Goal: Task Accomplishment & Management: Use online tool/utility

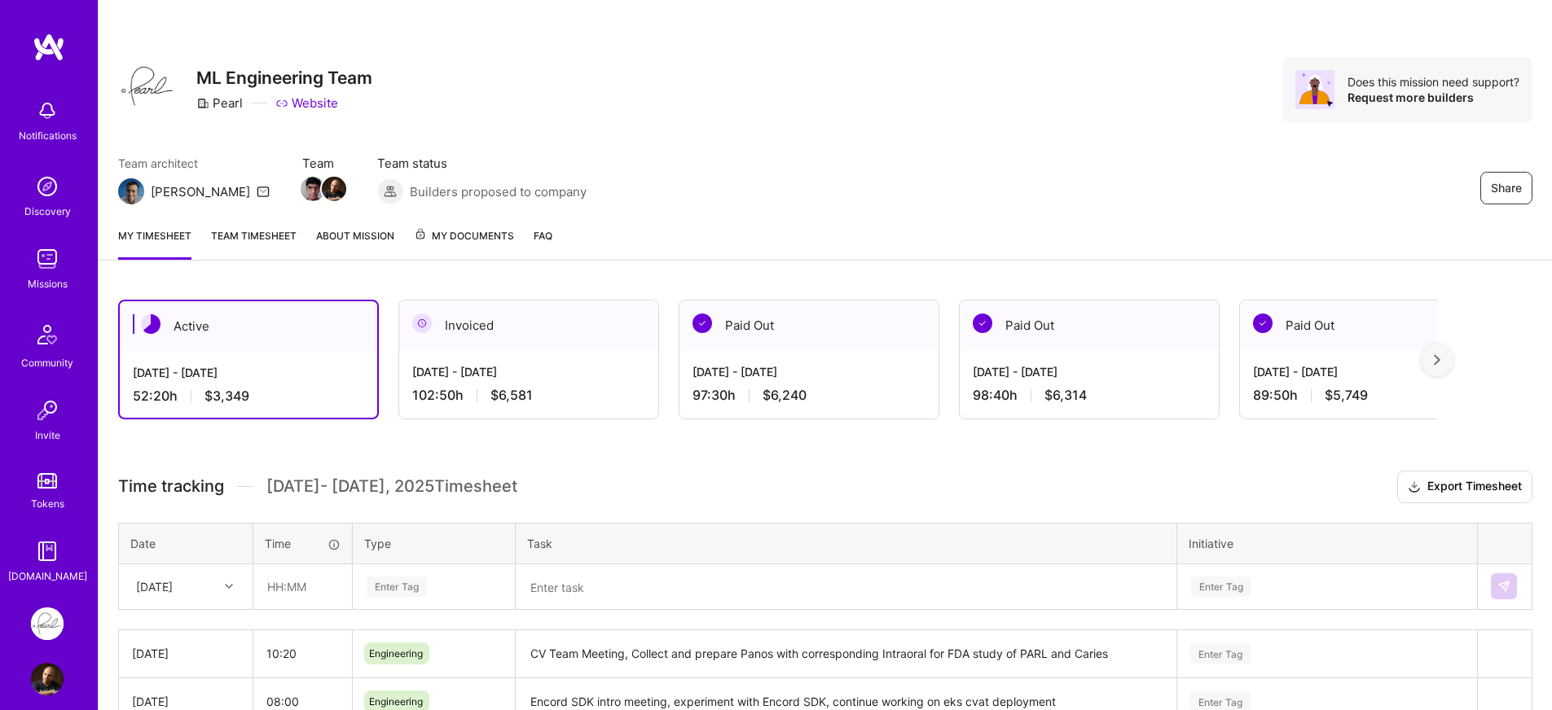
click at [393, 278] on div "Share ML Engineering Team Pearl Website Does this mission need support? Request…" at bounding box center [825, 521] width 1454 height 1043
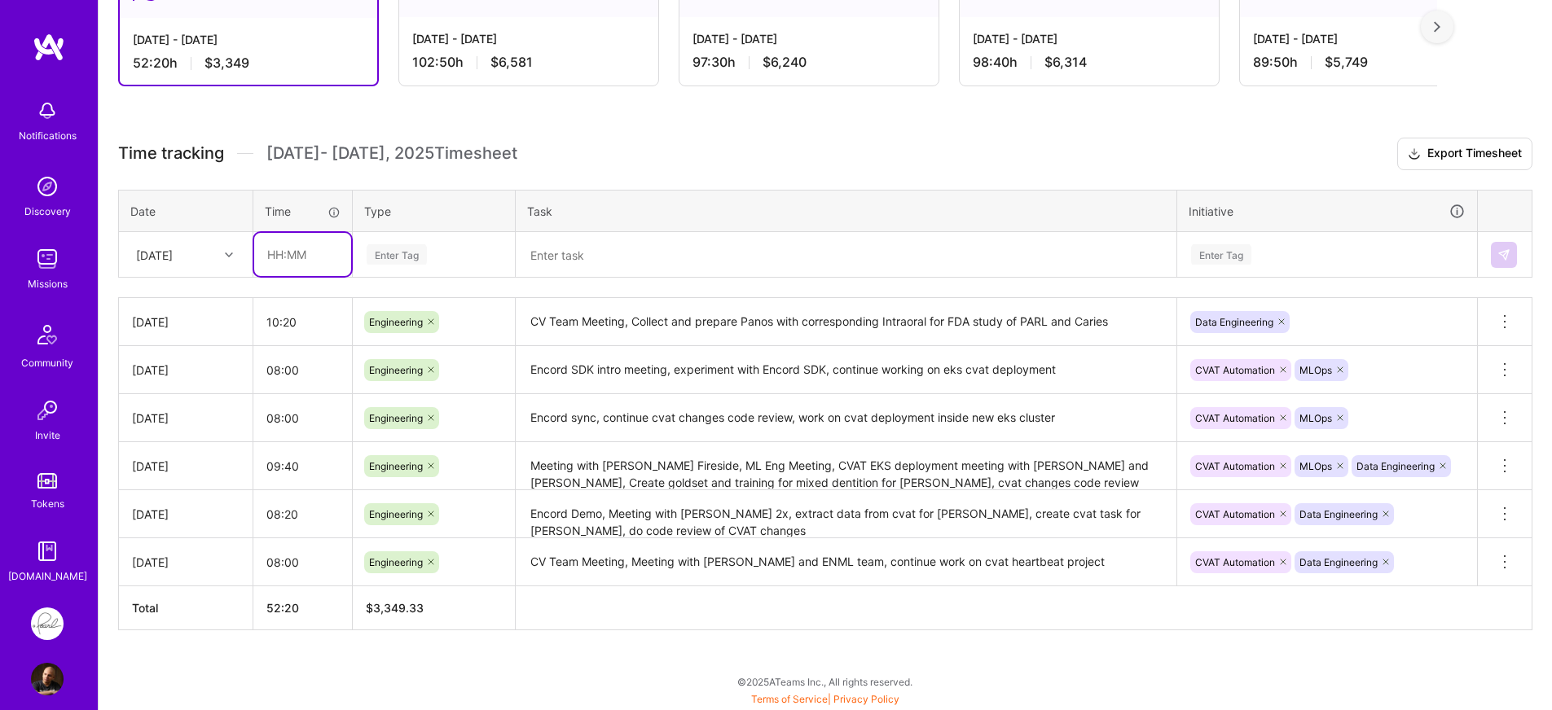
click at [285, 257] on input "text" at bounding box center [302, 254] width 97 height 43
type input "08:20"
click at [173, 259] on div "[DATE]" at bounding box center [154, 254] width 37 height 17
click at [174, 507] on div "[DATE]" at bounding box center [186, 509] width 132 height 30
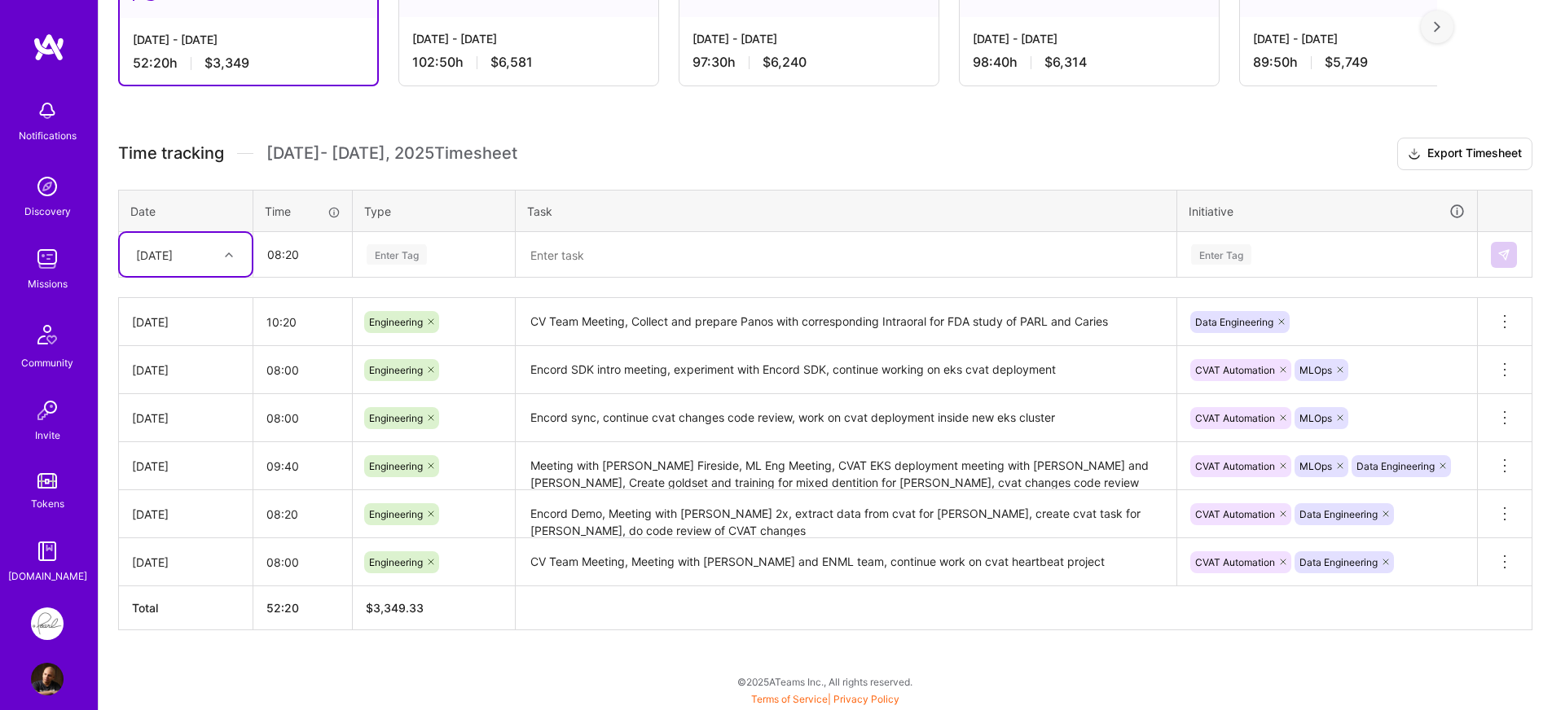
click at [409, 261] on div "Enter Tag" at bounding box center [397, 254] width 60 height 25
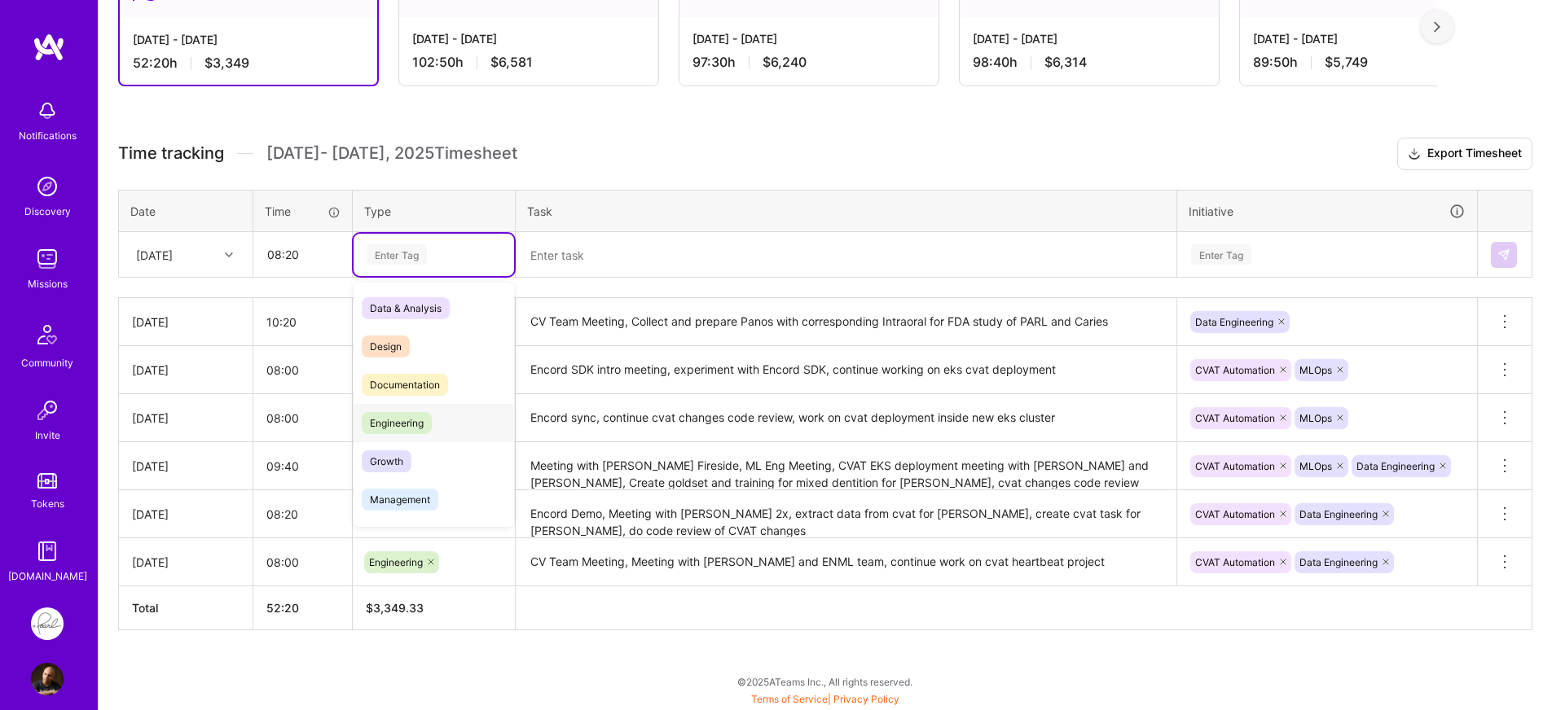
click at [406, 428] on span "Engineering" at bounding box center [397, 423] width 70 height 22
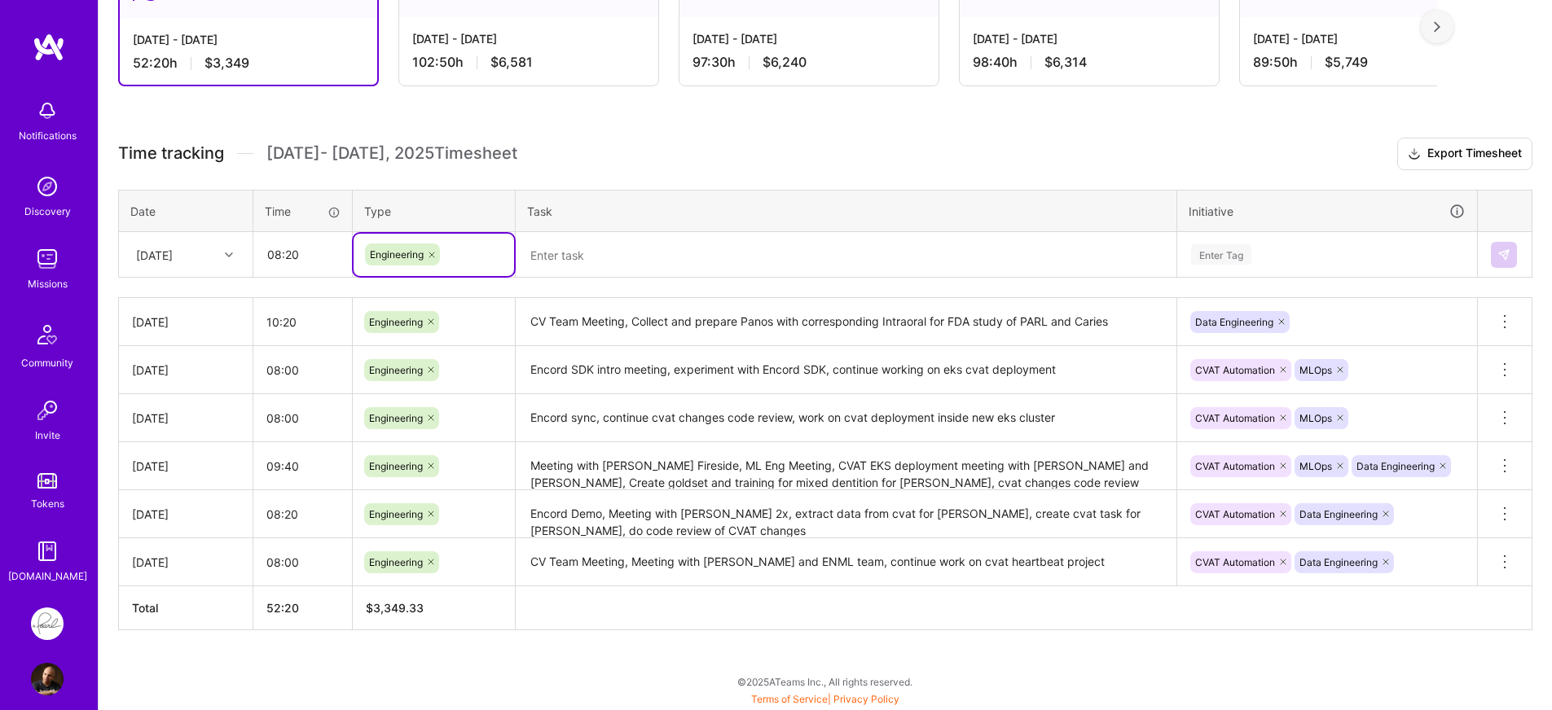
click at [595, 275] on textarea at bounding box center [845, 255] width 657 height 42
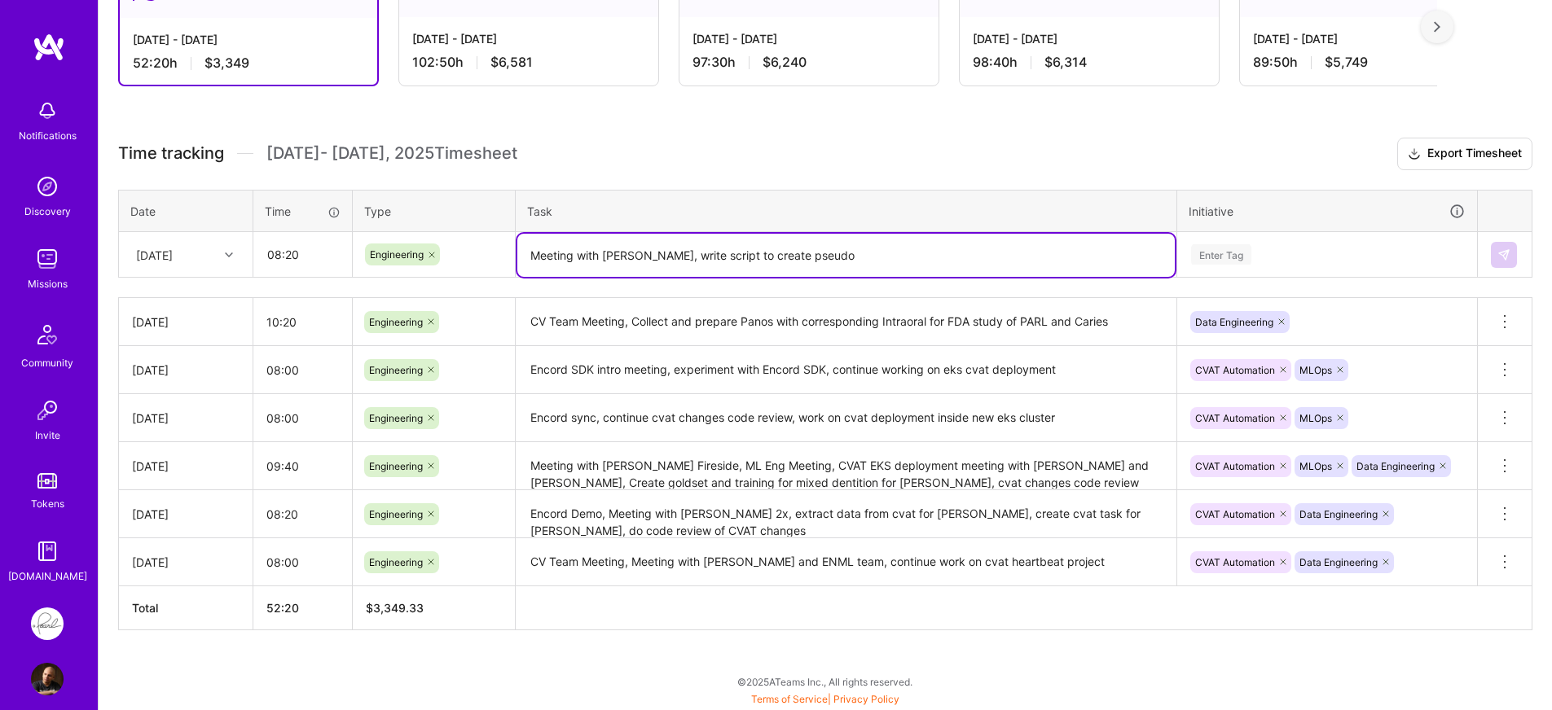
click at [853, 266] on textarea "Meeting with Hippolyte, write script to create pseudo" at bounding box center [845, 255] width 657 height 43
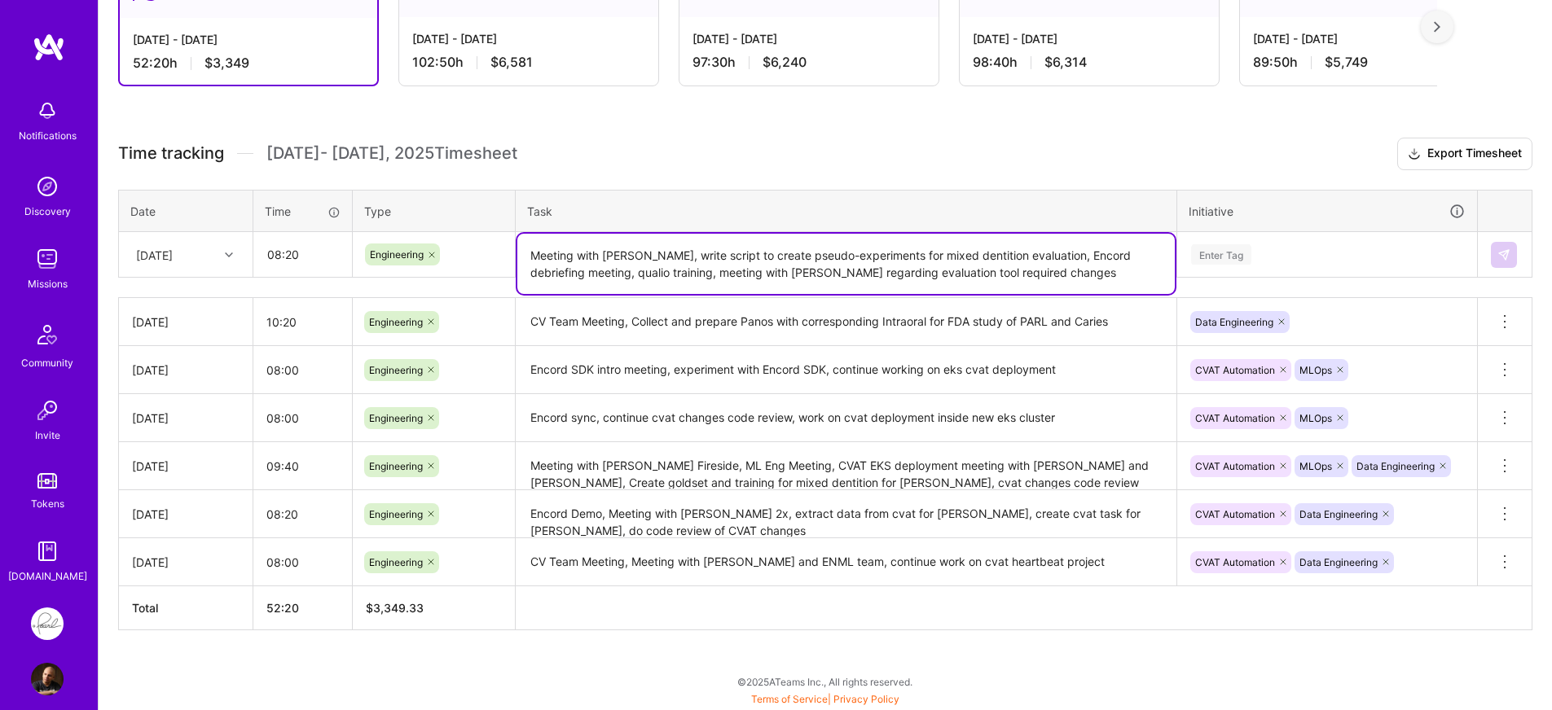
click at [582, 277] on textarea "Meeting with Hippolyte, write script to create pseudo-experiments for mixed den…" at bounding box center [845, 264] width 657 height 60
type textarea "Meeting with [PERSON_NAME], write script to create pseudo-experiments for mixed…"
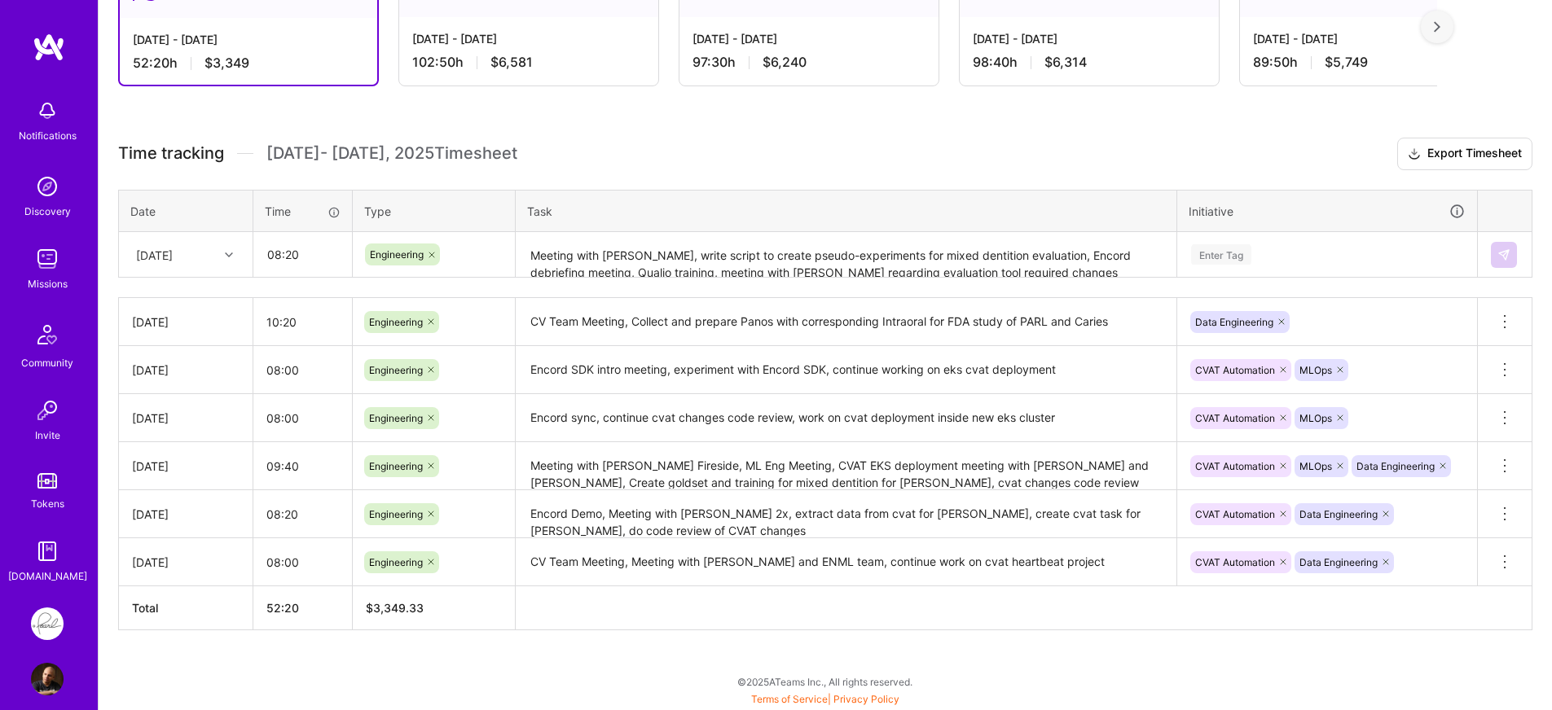
click at [847, 296] on div "Time tracking Aug 1 - Aug 15 , 2025 Timesheet Export Timesheet Date Time Type T…" at bounding box center [825, 384] width 1414 height 493
click at [862, 268] on textarea "Meeting with [PERSON_NAME], write script to create pseudo-experiments for mixed…" at bounding box center [845, 255] width 657 height 43
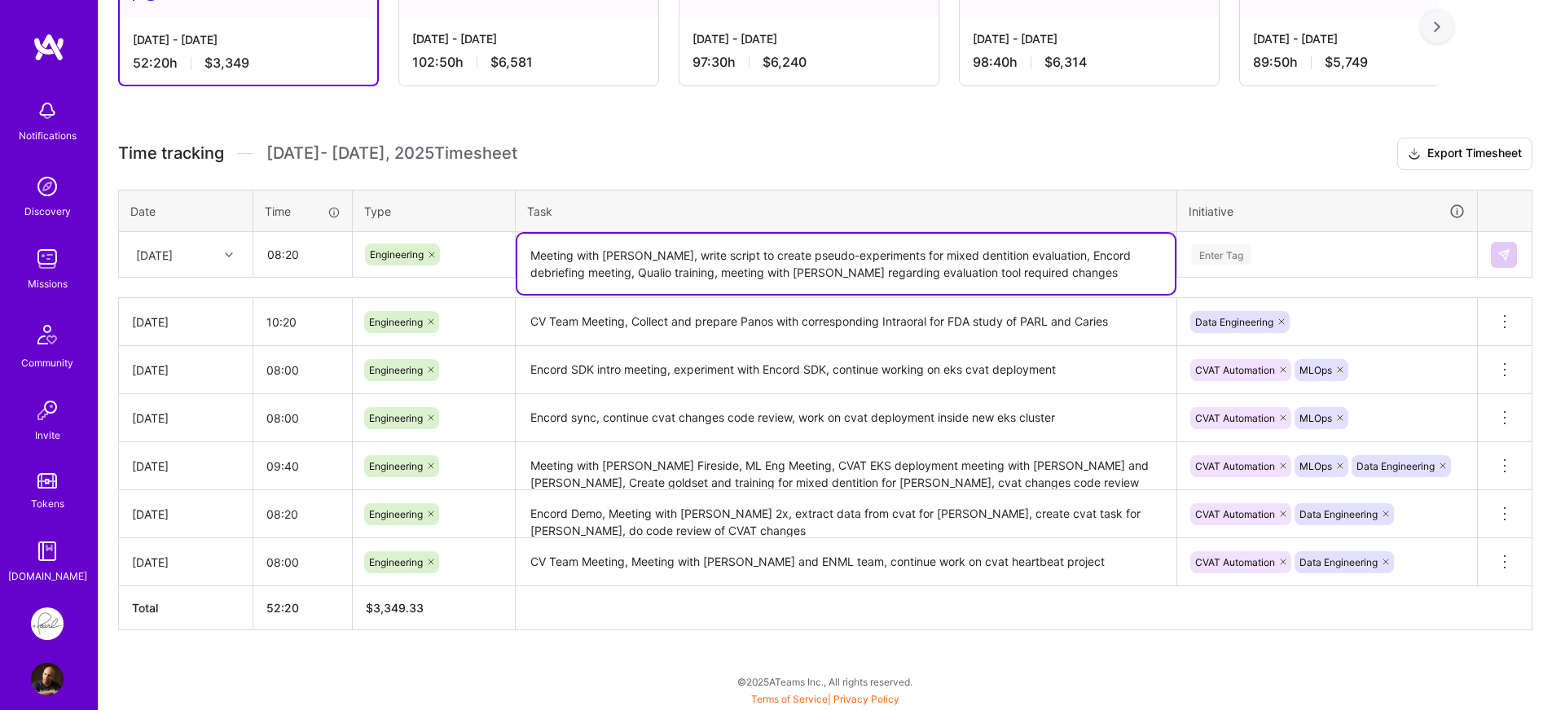
click at [1286, 266] on div "Enter Tag" at bounding box center [1327, 255] width 298 height 42
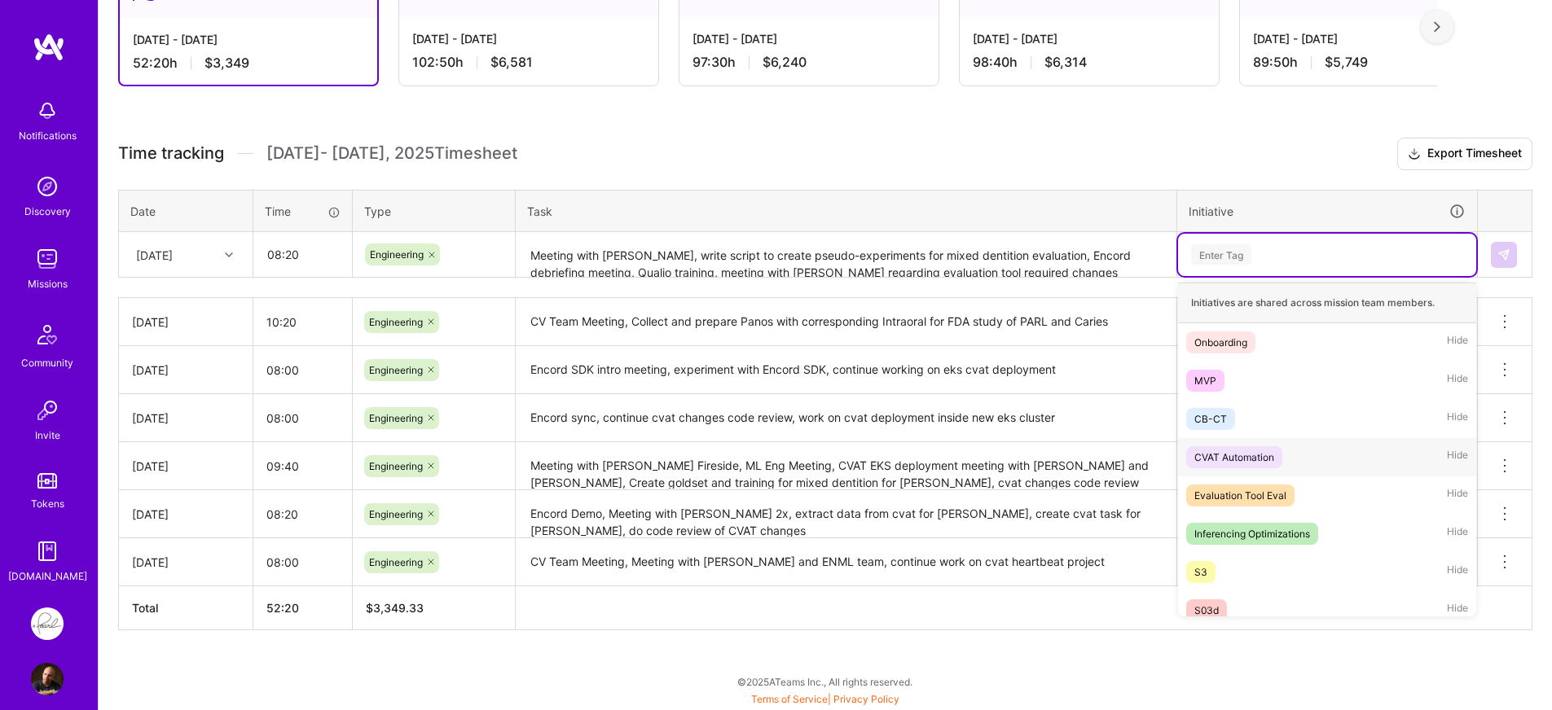
click at [1254, 461] on div "CVAT Automation" at bounding box center [1234, 457] width 80 height 17
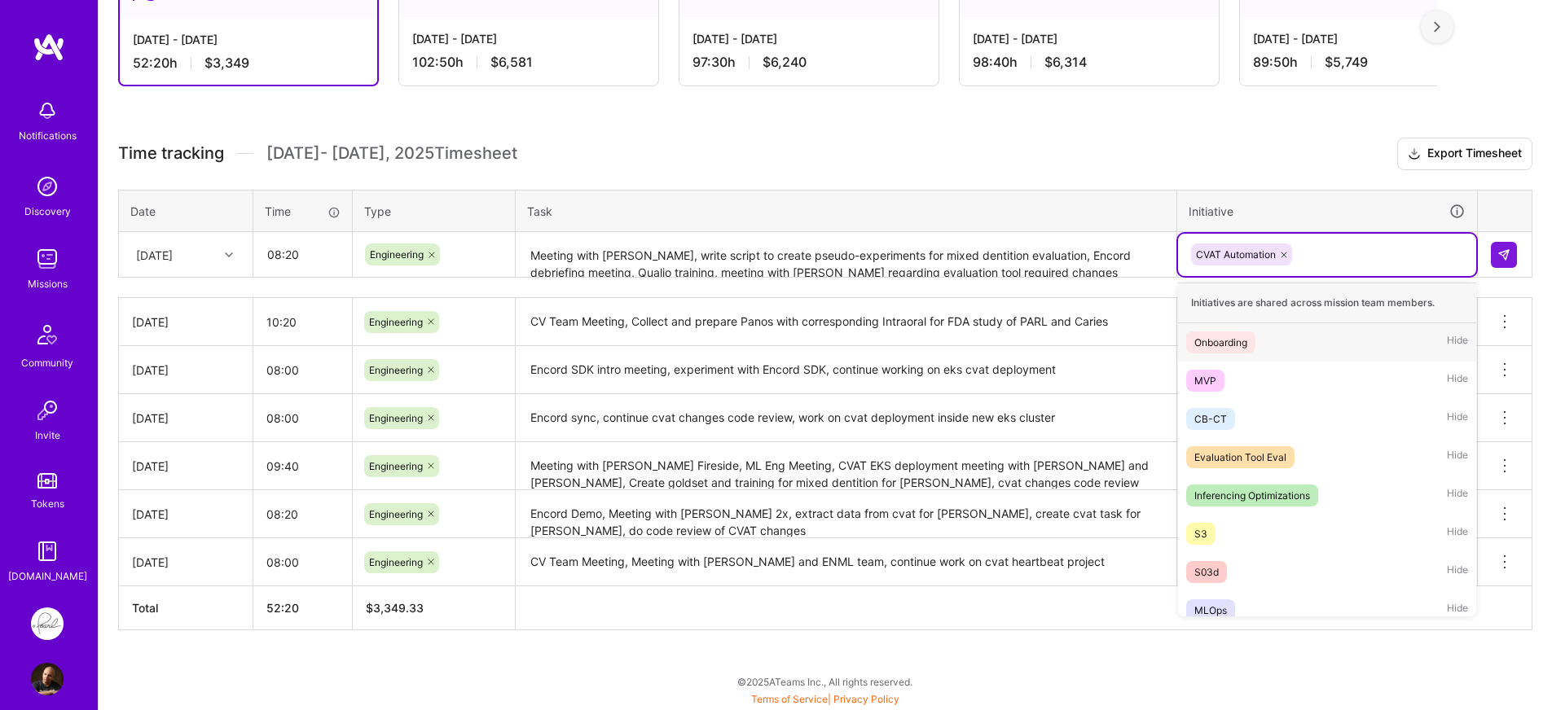
click at [1357, 257] on div "CVAT Automation" at bounding box center [1326, 254] width 275 height 25
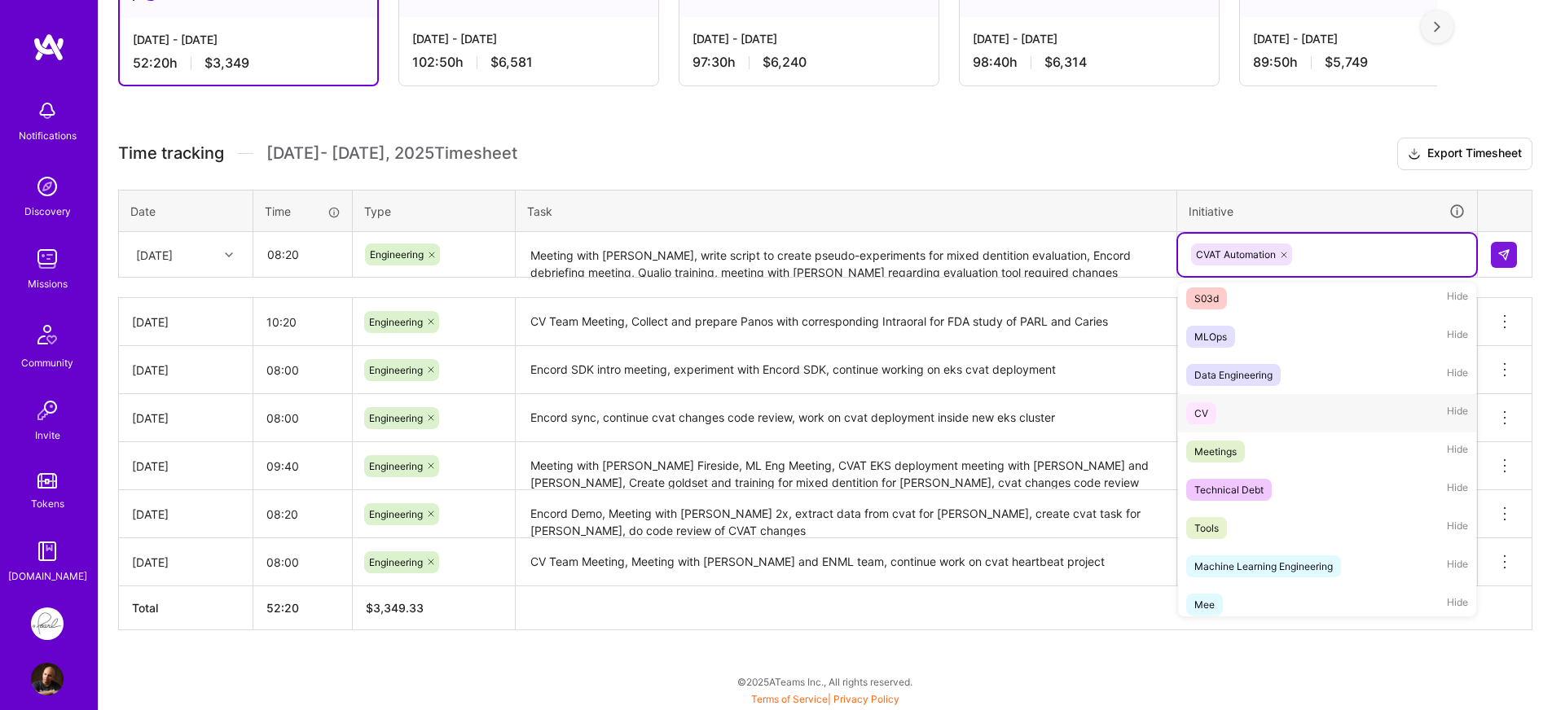
scroll to position [293, 0]
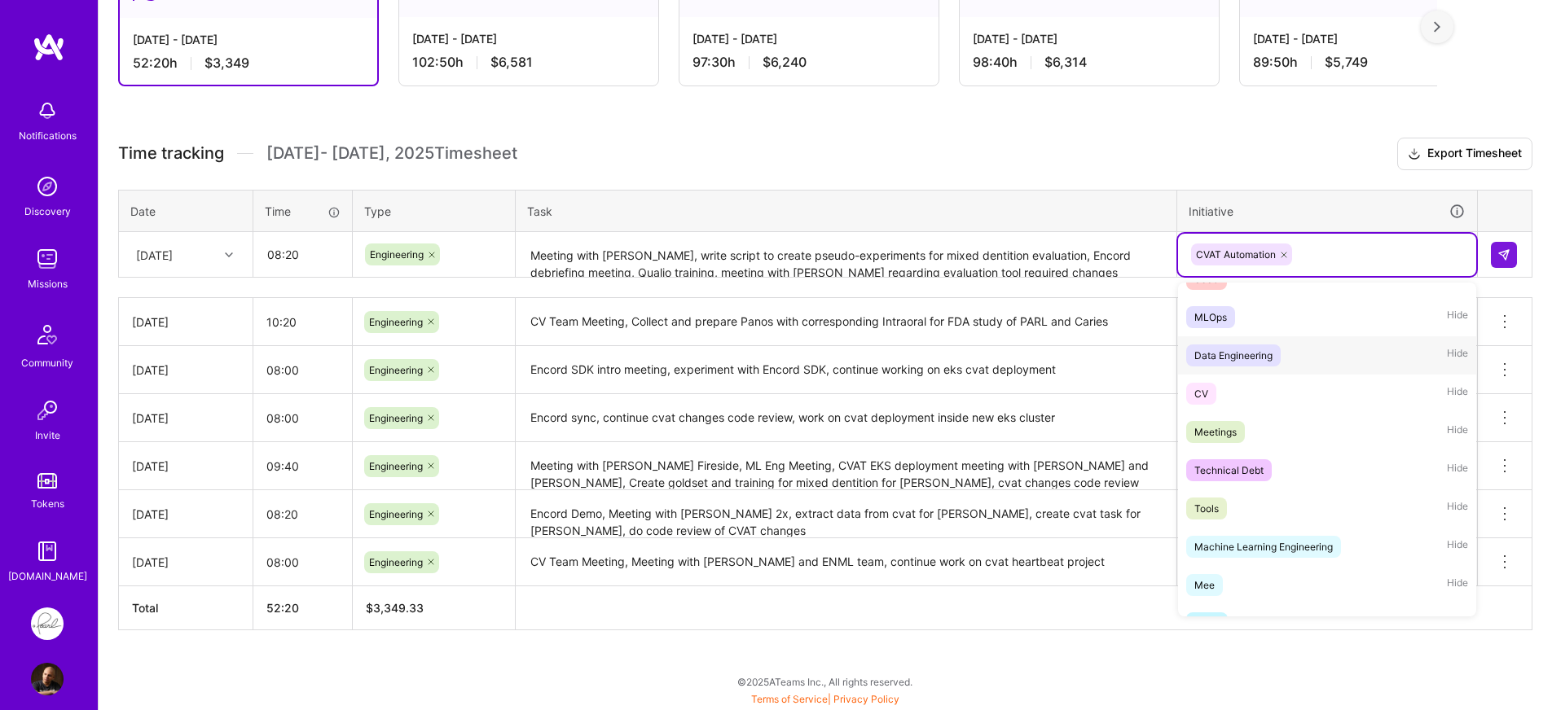
click at [1261, 367] on div "Data Engineering Hide" at bounding box center [1327, 355] width 298 height 38
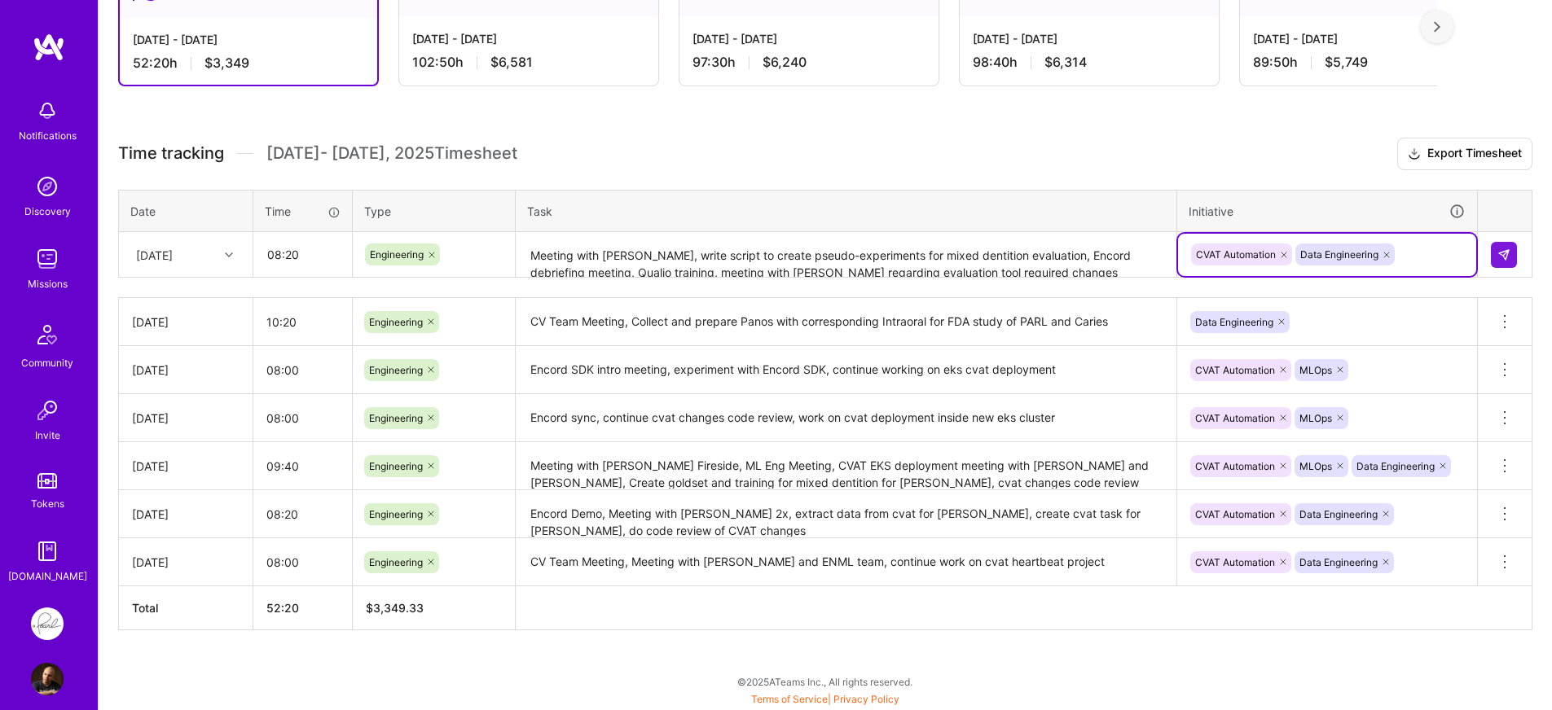
click at [1286, 257] on icon at bounding box center [1284, 255] width 10 height 10
click at [1475, 285] on div "Time tracking Aug 1 - Aug 15 , 2025 Timesheet Export Timesheet Date Time Type T…" at bounding box center [825, 384] width 1414 height 493
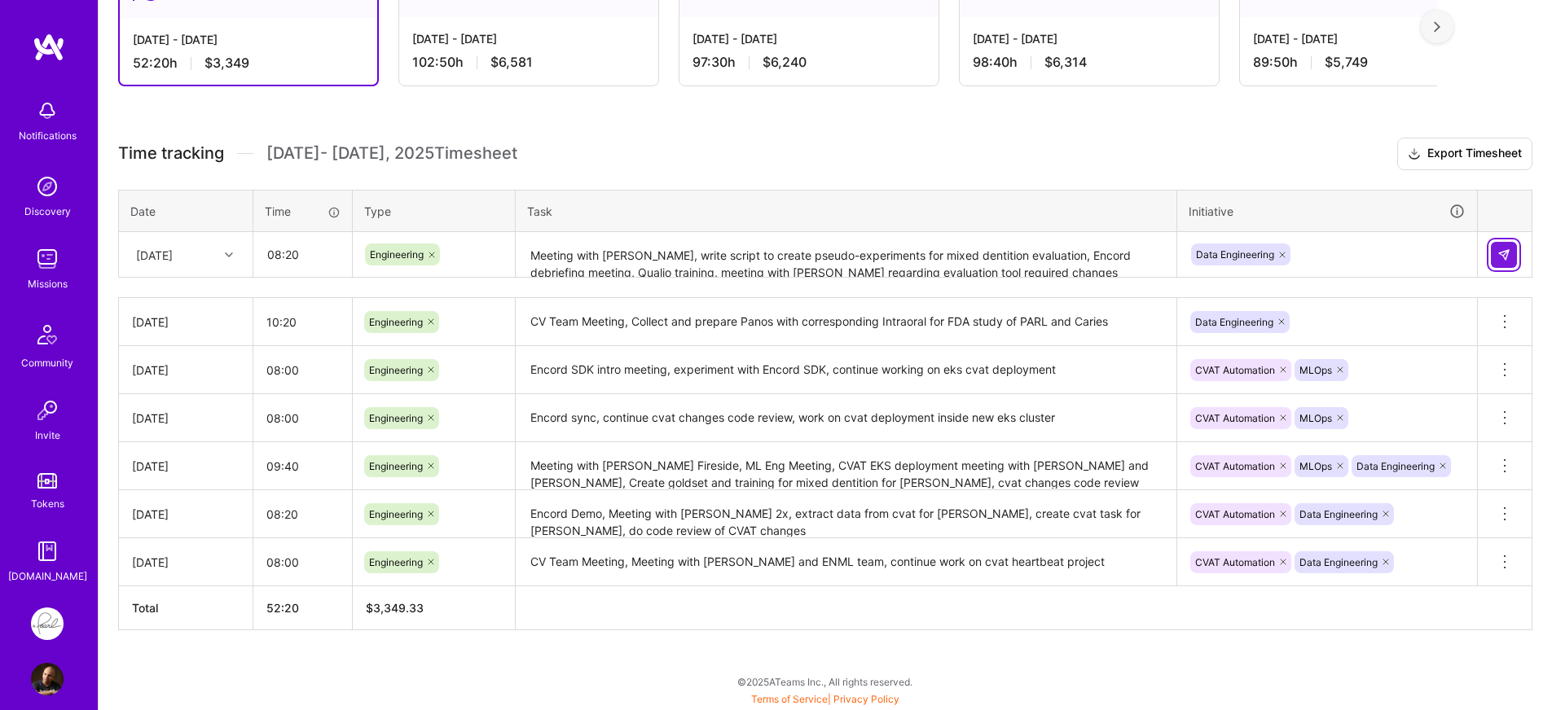
click at [1500, 261] on img at bounding box center [1503, 254] width 13 height 13
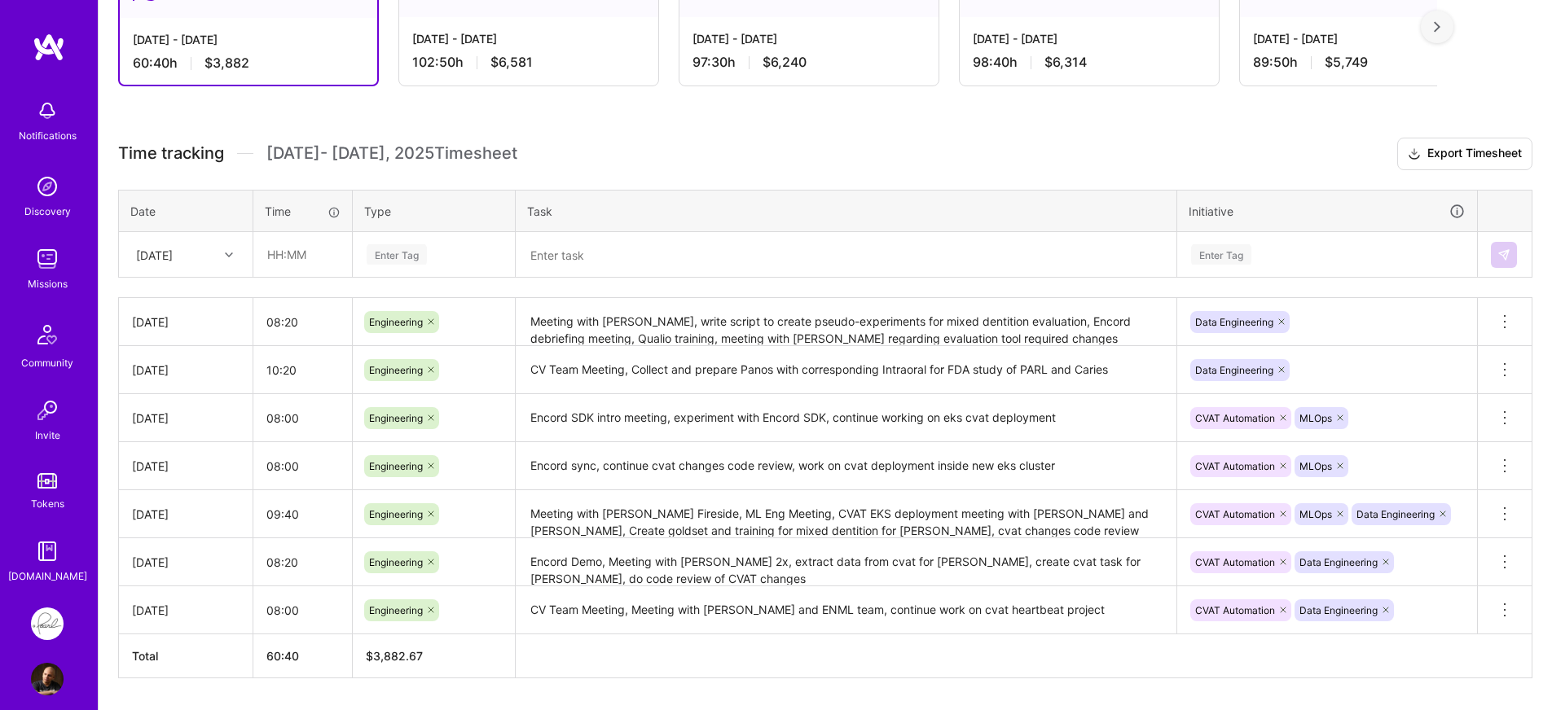
click at [608, 288] on div "Time tracking Aug 1 - Aug 15 , 2025 Timesheet Export Timesheet Date Time Type T…" at bounding box center [825, 408] width 1414 height 541
click at [1429, 170] on div "Time tracking Aug 1 - Aug 15 , 2025 Timesheet Export Timesheet Date Time Type T…" at bounding box center [825, 408] width 1414 height 541
click at [1435, 160] on button "Export Timesheet" at bounding box center [1464, 154] width 135 height 33
click at [677, 160] on h3 "Time tracking Aug 1 - Aug 15 , 2025 Timesheet Export Timesheet" at bounding box center [825, 154] width 1414 height 33
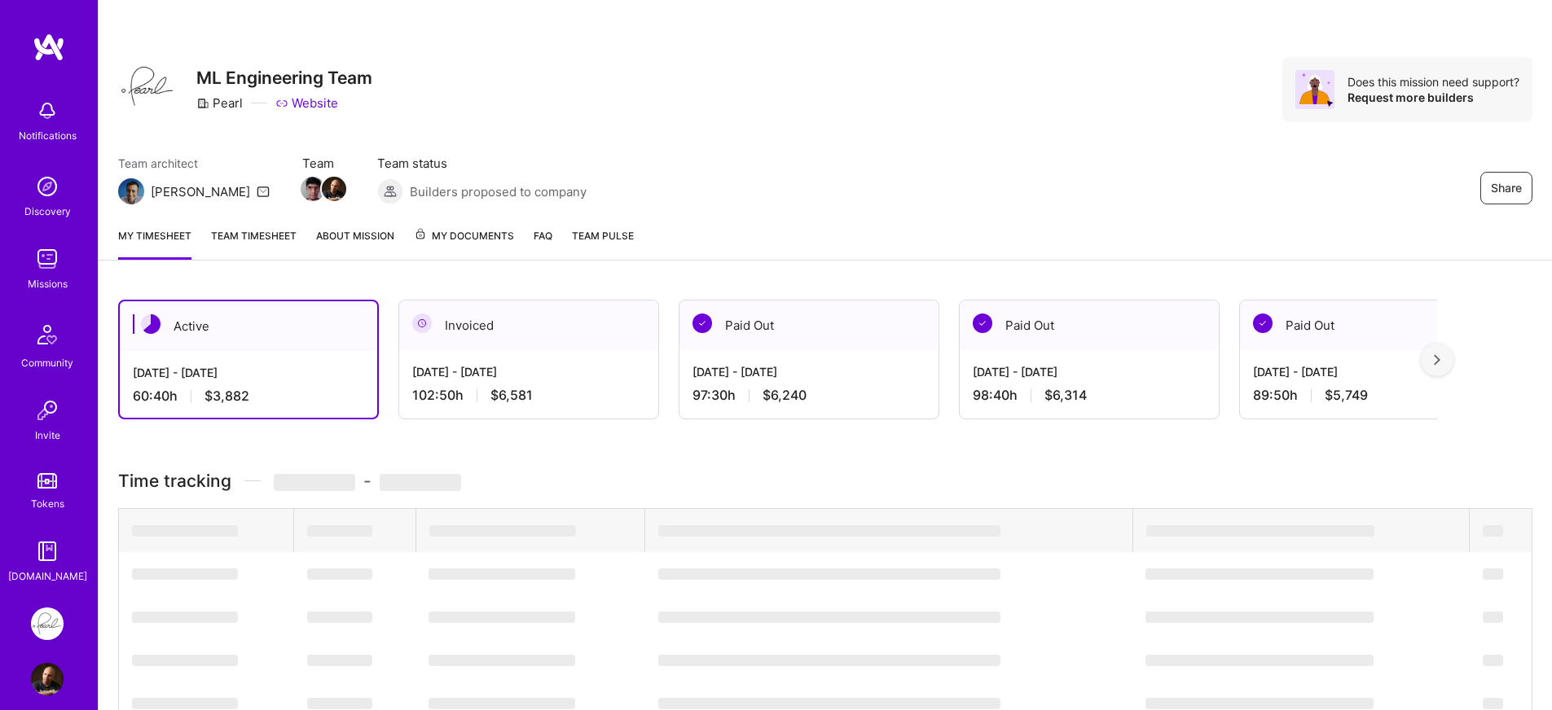
scroll to position [333, 0]
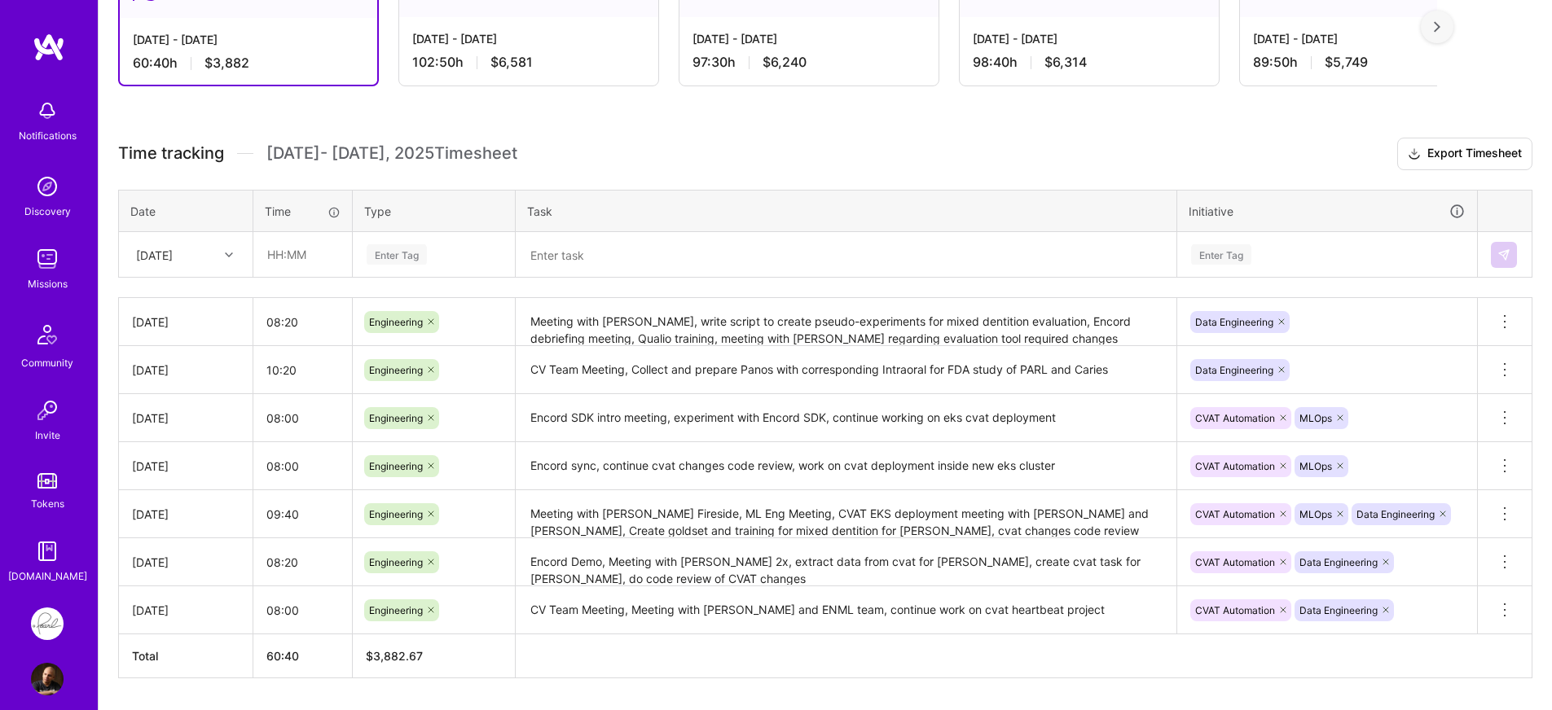
click at [831, 174] on div "Time tracking [DATE] - [DATE] Timesheet Export Timesheet Date Time Type Task In…" at bounding box center [825, 408] width 1414 height 541
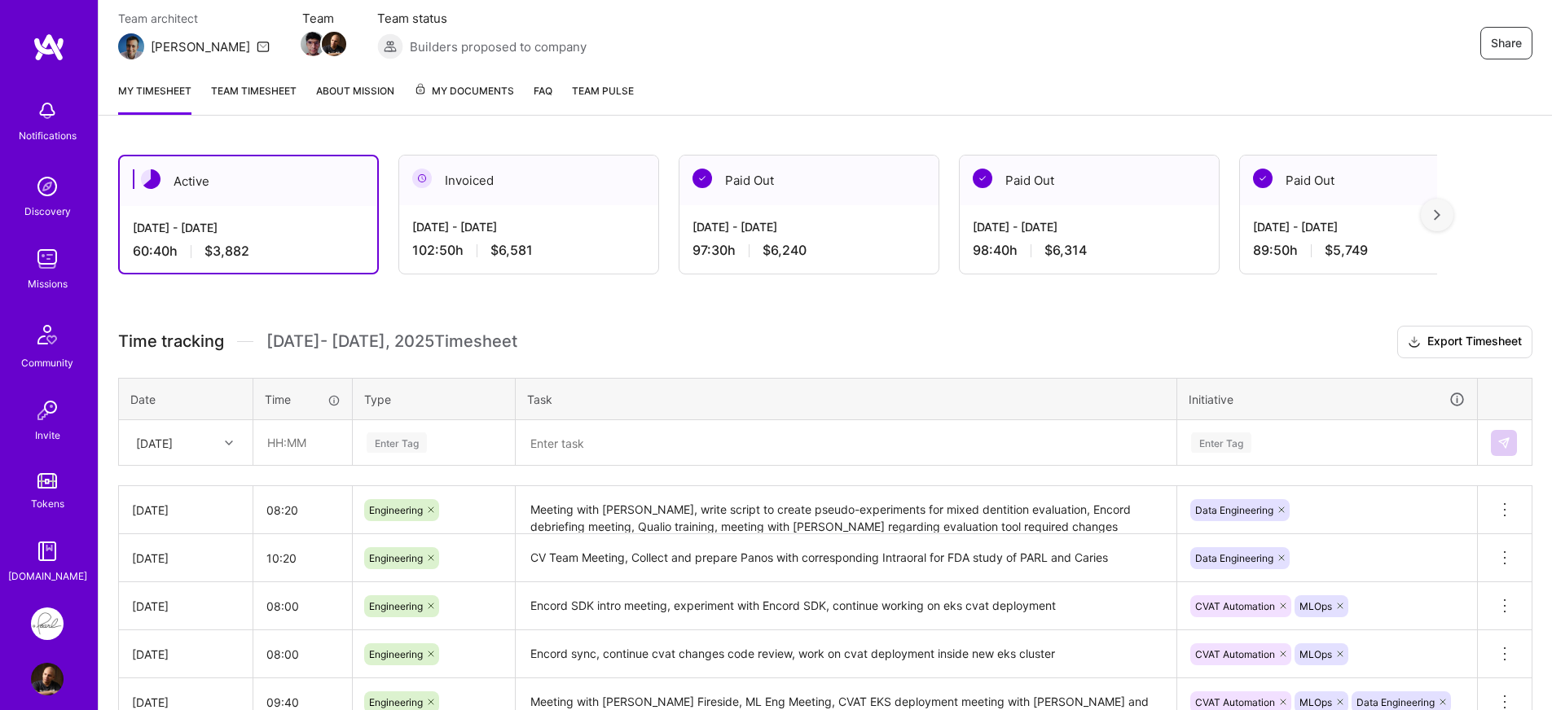
scroll to position [0, 0]
